Goal: Task Accomplishment & Management: Use online tool/utility

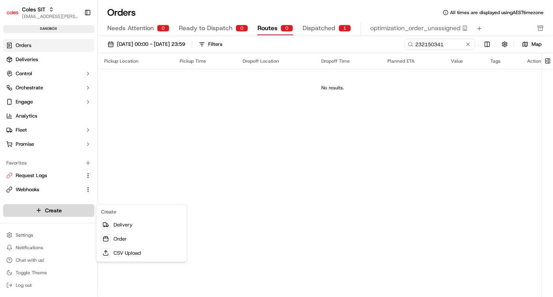
click at [52, 212] on html "Coles SIT vinod.valluri@coles.com.au Toggle Sidebar sandbox Orders Deliveries C…" at bounding box center [276, 148] width 553 height 297
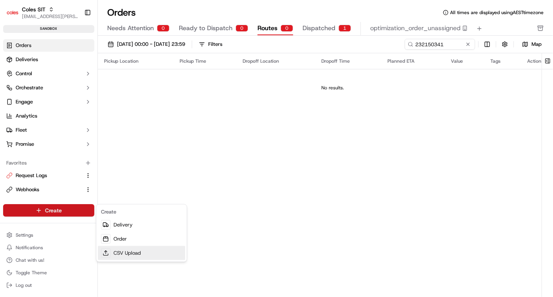
click at [123, 251] on link "CSV Upload" at bounding box center [141, 253] width 87 height 14
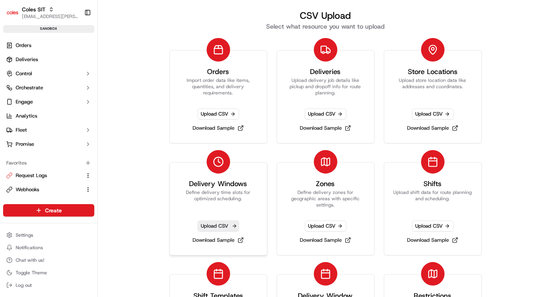
click at [214, 224] on span "Upload CSV" at bounding box center [218, 225] width 41 height 11
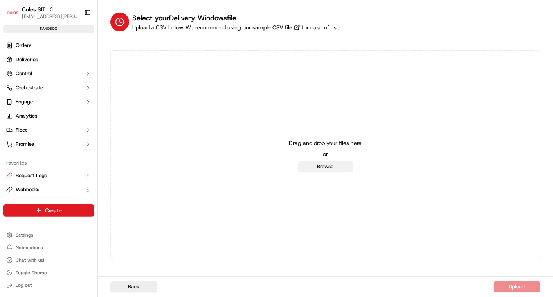
click at [324, 165] on button "Browse" at bounding box center [325, 166] width 55 height 11
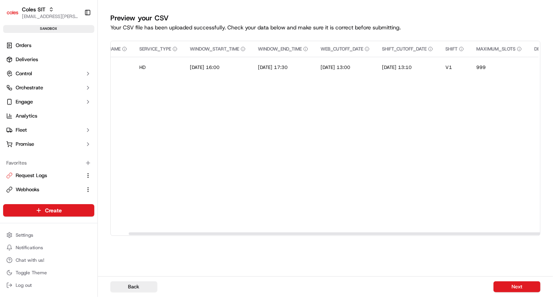
scroll to position [0, 76]
click at [517, 290] on button "Next" at bounding box center [517, 286] width 47 height 11
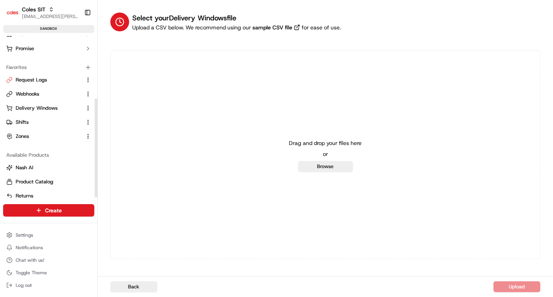
scroll to position [102, 0]
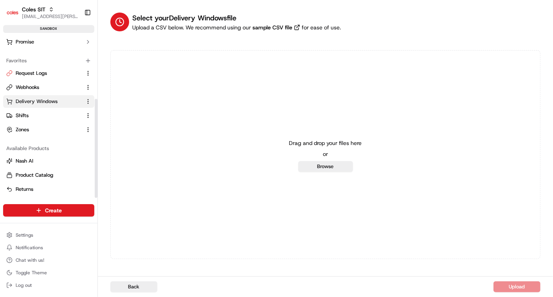
click at [29, 99] on span "Delivery Windows" at bounding box center [37, 101] width 42 height 7
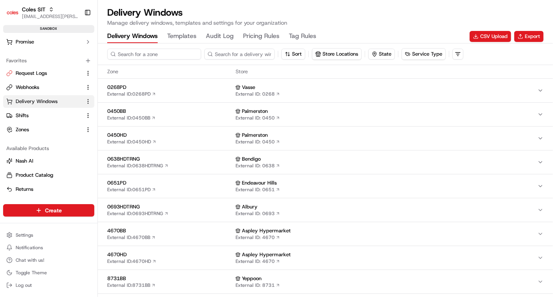
click at [139, 57] on input at bounding box center [154, 54] width 94 height 11
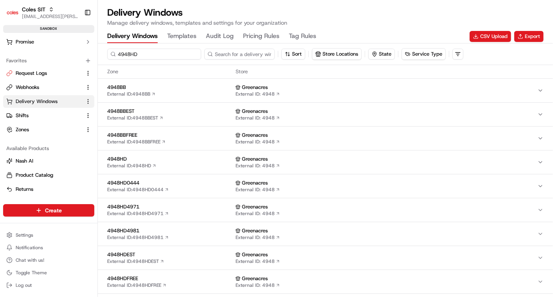
type input "4948HD"
click at [142, 82] on button "4948HD External ID: 4948HD Greenacres External ID: 4948" at bounding box center [325, 90] width 455 height 23
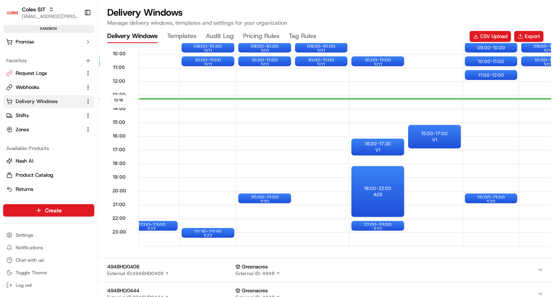
scroll to position [0, 132]
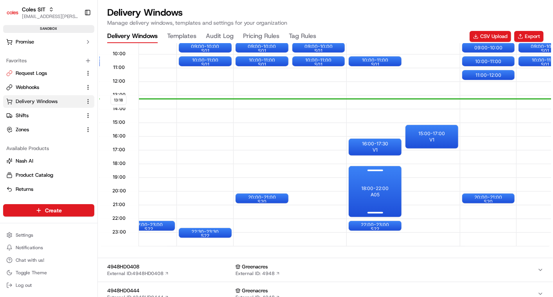
click at [377, 187] on p "18:00 - 22:00" at bounding box center [375, 188] width 27 height 6
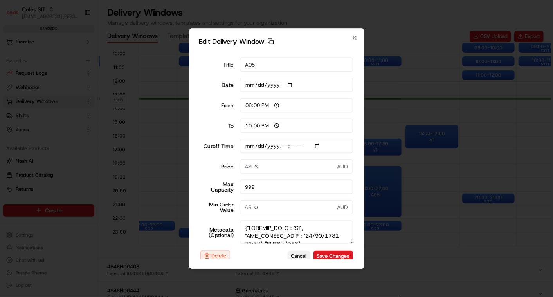
click at [299, 254] on button "Cancel" at bounding box center [299, 255] width 23 height 11
type input "13:19"
type input "14:19"
type input "2025-09-19T17:40"
type input "0"
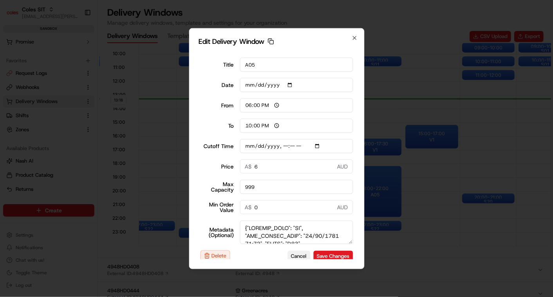
type input "0"
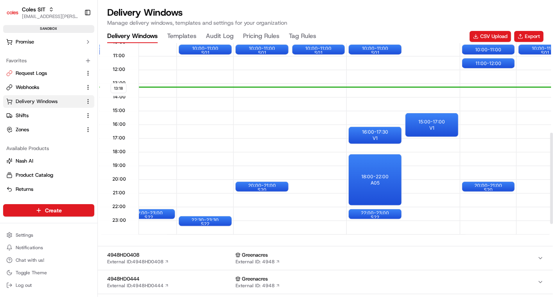
scroll to position [247, 0]
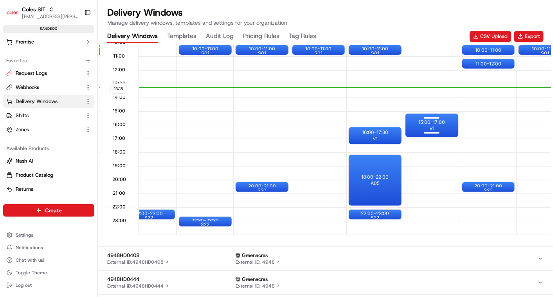
click at [435, 123] on p "15:00 - 17:00" at bounding box center [431, 122] width 27 height 6
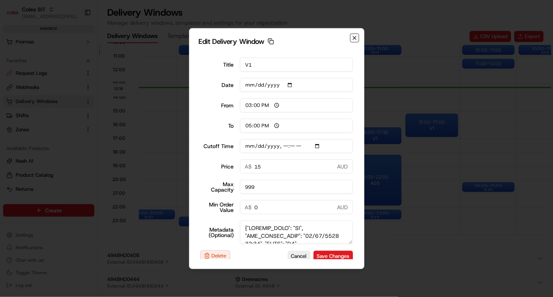
click at [356, 37] on icon "button" at bounding box center [355, 38] width 6 height 6
type input "13:19"
type input "14:19"
type input "2025-09-19T11:10"
type input "0"
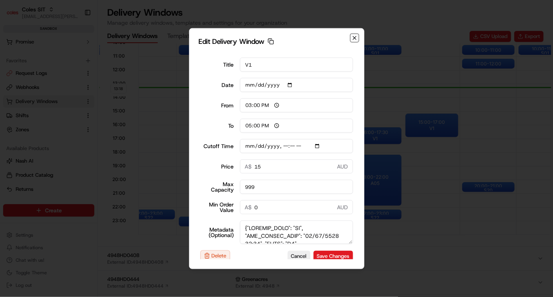
type input "0"
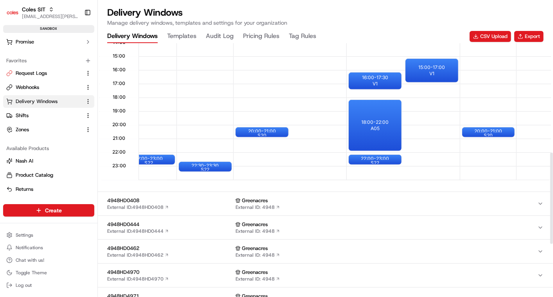
scroll to position [303, 0]
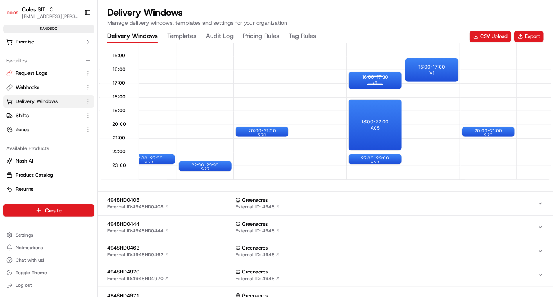
click at [364, 76] on div at bounding box center [375, 77] width 31 height 10
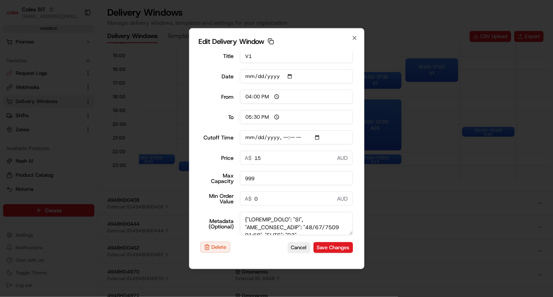
scroll to position [9, 0]
click at [354, 38] on icon "button" at bounding box center [354, 37] width 3 height 3
type input "13:20"
type input "14:20"
type input "2025-09-19T13:10"
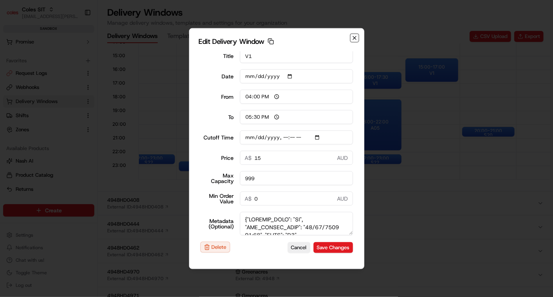
type input "0"
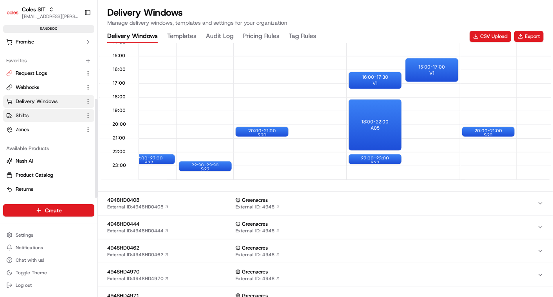
click at [27, 112] on span "Shifts" at bounding box center [22, 115] width 13 height 7
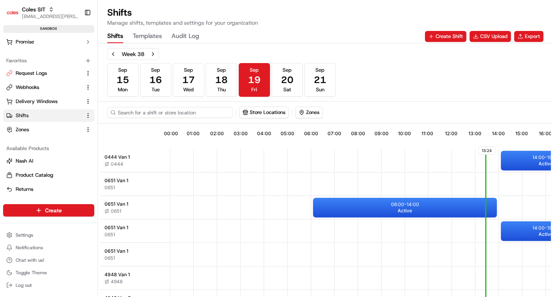
click at [133, 113] on input at bounding box center [169, 112] width 125 height 11
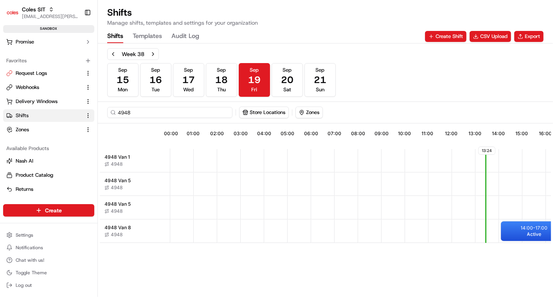
type input "4948"
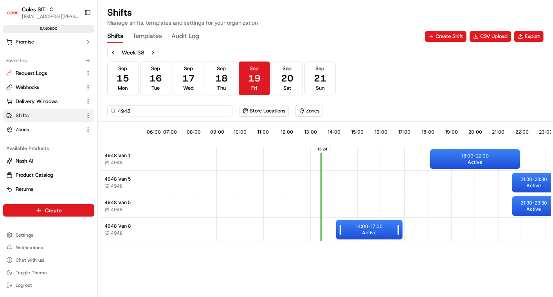
scroll to position [0, 183]
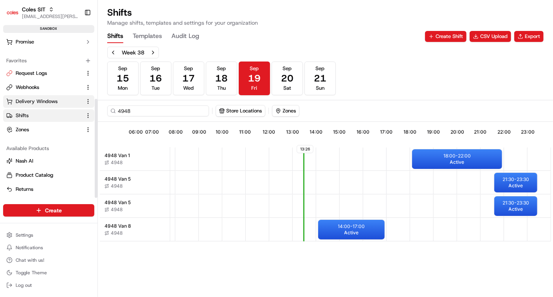
click at [44, 99] on span "Delivery Windows" at bounding box center [37, 101] width 42 height 7
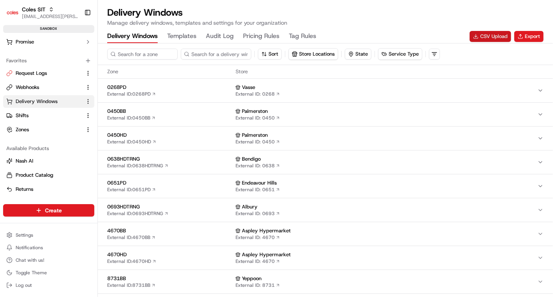
click at [496, 36] on button "CSV Upload" at bounding box center [490, 36] width 41 height 11
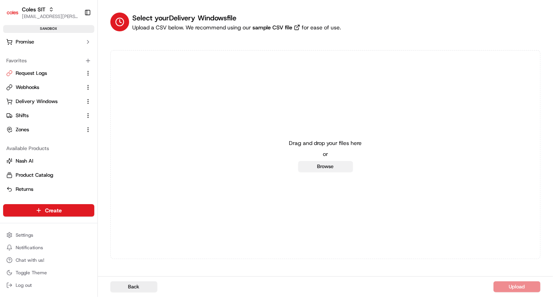
click at [322, 162] on button "Browse" at bounding box center [325, 166] width 55 height 11
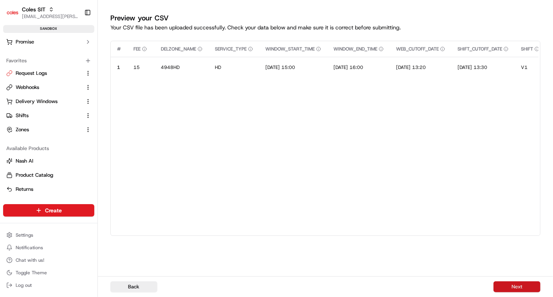
click at [508, 282] on button "Next" at bounding box center [517, 286] width 47 height 11
